Goal: Task Accomplishment & Management: Manage account settings

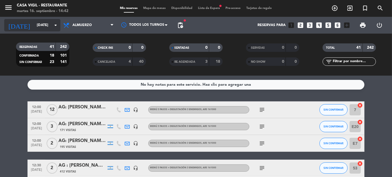
click at [40, 23] on input "[DATE]" at bounding box center [58, 25] width 48 height 10
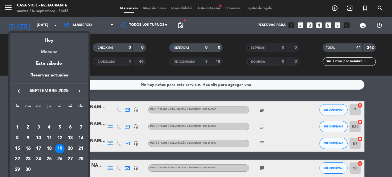
click at [47, 52] on div "Mañana" at bounding box center [49, 50] width 79 height 12
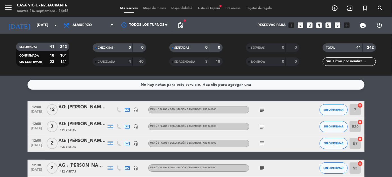
type input "[DATE]"
click at [347, 61] on input "text" at bounding box center [353, 62] width 43 height 6
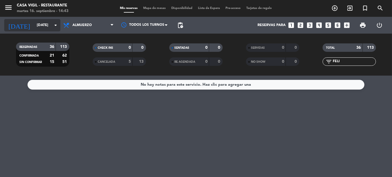
type input "FELI"
click at [36, 25] on input "[DATE]" at bounding box center [58, 25] width 48 height 10
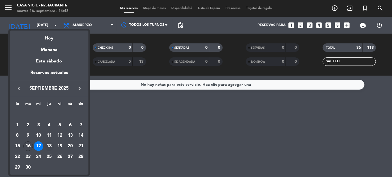
click at [49, 146] on div "18" at bounding box center [49, 147] width 10 height 10
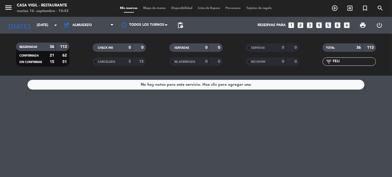
type input "[DEMOGRAPHIC_DATA][DATE]"
click at [359, 63] on input "FELI" at bounding box center [353, 62] width 43 height 6
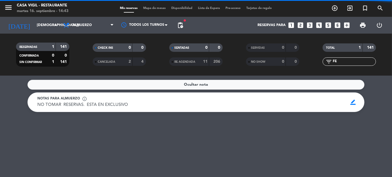
type input "F"
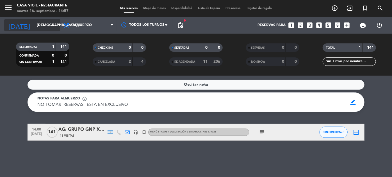
click at [40, 22] on input "[DEMOGRAPHIC_DATA][DATE]" at bounding box center [58, 25] width 48 height 10
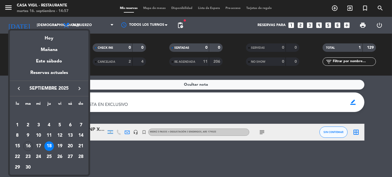
click at [79, 88] on icon "keyboard_arrow_right" at bounding box center [79, 88] width 7 height 7
click at [40, 146] on div "19" at bounding box center [39, 147] width 10 height 10
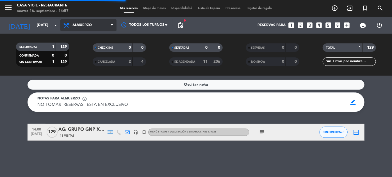
click at [78, 27] on span "Almuerzo" at bounding box center [88, 25] width 56 height 12
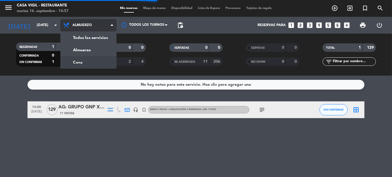
click at [78, 58] on div "menu Casa [PERSON_NAME] - Restaurante [DATE] 16. septiembre - 14:57 Mis reserva…" at bounding box center [196, 38] width 392 height 76
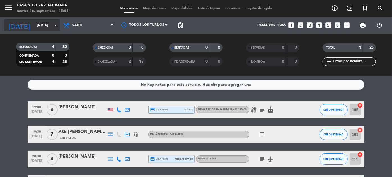
click at [34, 26] on input "[DATE]" at bounding box center [58, 25] width 48 height 10
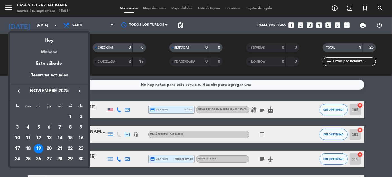
click at [54, 49] on div "Mañana" at bounding box center [49, 50] width 79 height 12
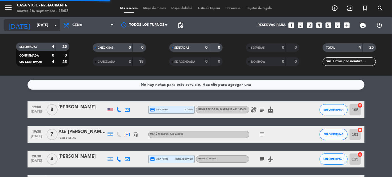
click at [39, 21] on input "[DATE]" at bounding box center [58, 25] width 48 height 10
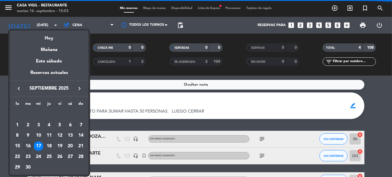
click at [27, 155] on div "23" at bounding box center [28, 157] width 10 height 10
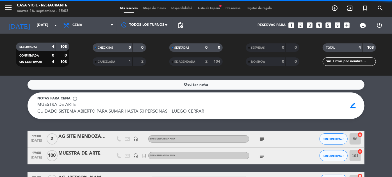
type input "[DATE]"
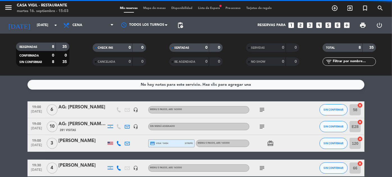
click at [84, 26] on span "Cena" at bounding box center [88, 25] width 56 height 12
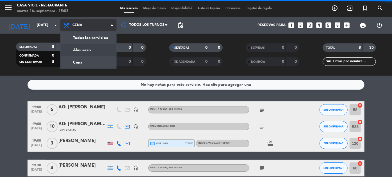
click at [83, 50] on div "menu Casa [PERSON_NAME] - Restaurante [DATE] 16. septiembre - 15:03 Mis reserva…" at bounding box center [196, 38] width 392 height 76
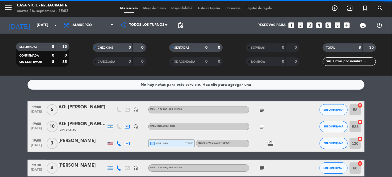
click at [343, 63] on input "text" at bounding box center [353, 62] width 43 height 6
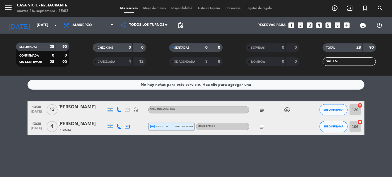
type input "EST"
click at [69, 106] on div "[PERSON_NAME]" at bounding box center [82, 107] width 48 height 7
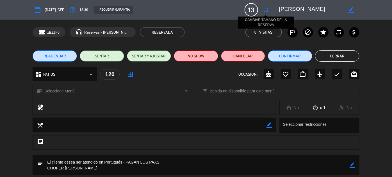
click at [267, 7] on icon "fullscreen" at bounding box center [265, 9] width 7 height 7
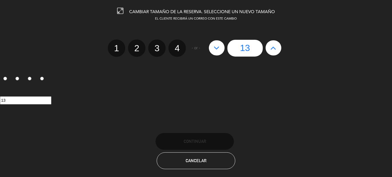
click at [274, 47] on icon at bounding box center [273, 47] width 6 height 9
type input "14"
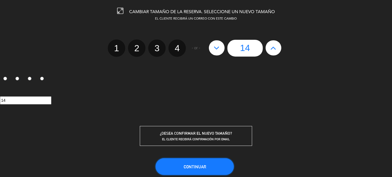
click at [212, 163] on button "Continuar" at bounding box center [194, 167] width 78 height 17
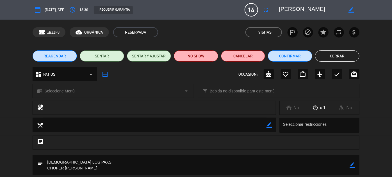
click at [345, 54] on button "Cerrar" at bounding box center [337, 56] width 44 height 11
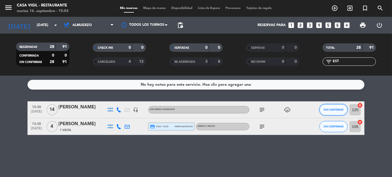
click at [331, 112] on button "SIN CONFIRMAR" at bounding box center [333, 109] width 28 height 11
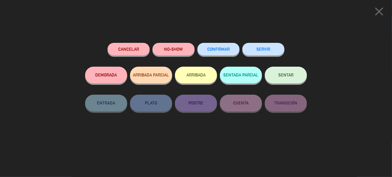
click at [211, 50] on span "CONFIRMAR" at bounding box center [218, 49] width 22 height 5
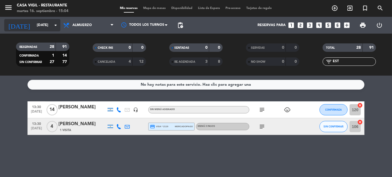
click at [40, 21] on input "[DATE]" at bounding box center [58, 25] width 48 height 10
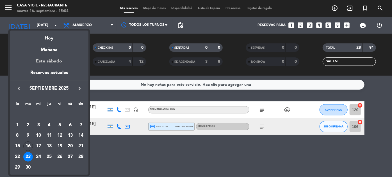
click at [57, 58] on div "Este sábado" at bounding box center [49, 62] width 79 height 16
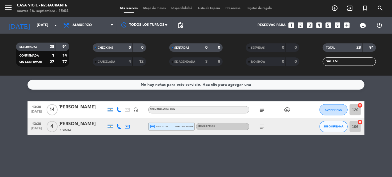
type input "[DATE]"
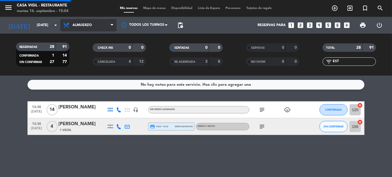
click at [75, 25] on span "Almuerzo" at bounding box center [81, 25] width 19 height 4
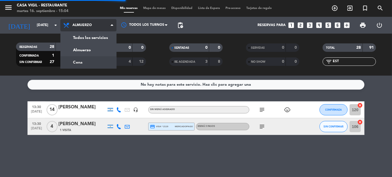
click at [81, 60] on div "menu Casa [PERSON_NAME] - Restaurante [DATE] 16. septiembre - 15:04 Mis reserva…" at bounding box center [196, 38] width 392 height 76
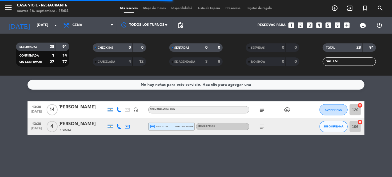
click at [349, 62] on input "EST" at bounding box center [353, 62] width 43 height 6
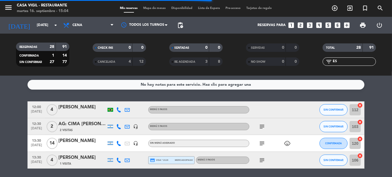
type input "E"
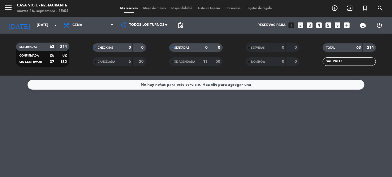
type input "PALO"
